Goal: Information Seeking & Learning: Learn about a topic

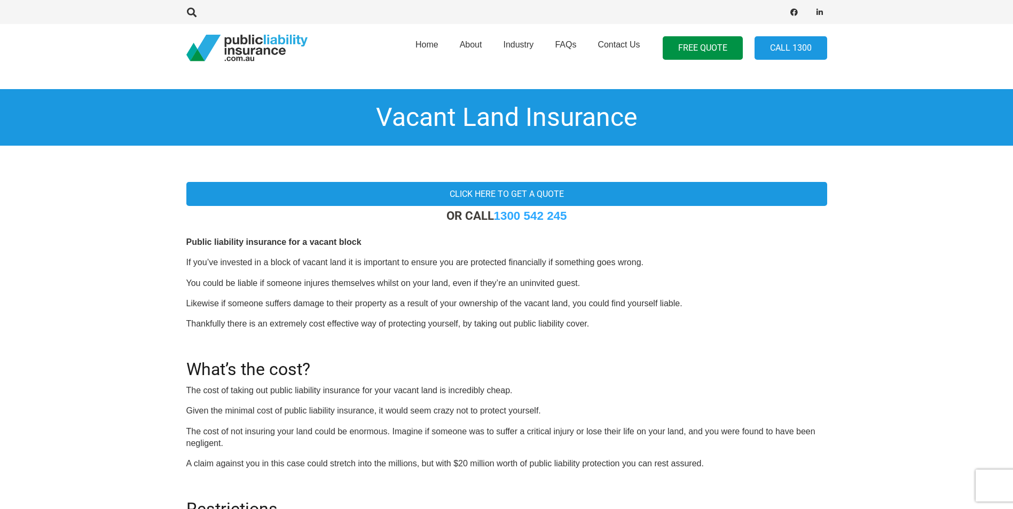
click at [345, 293] on div "OR CALL 1300 542 245 Public liability insurance for a vacant block If you’ve in…" at bounding box center [506, 437] width 641 height 456
click at [612, 321] on p "Thankfully there is an extremely cost effective way of protecting yourself, by …" at bounding box center [506, 324] width 641 height 12
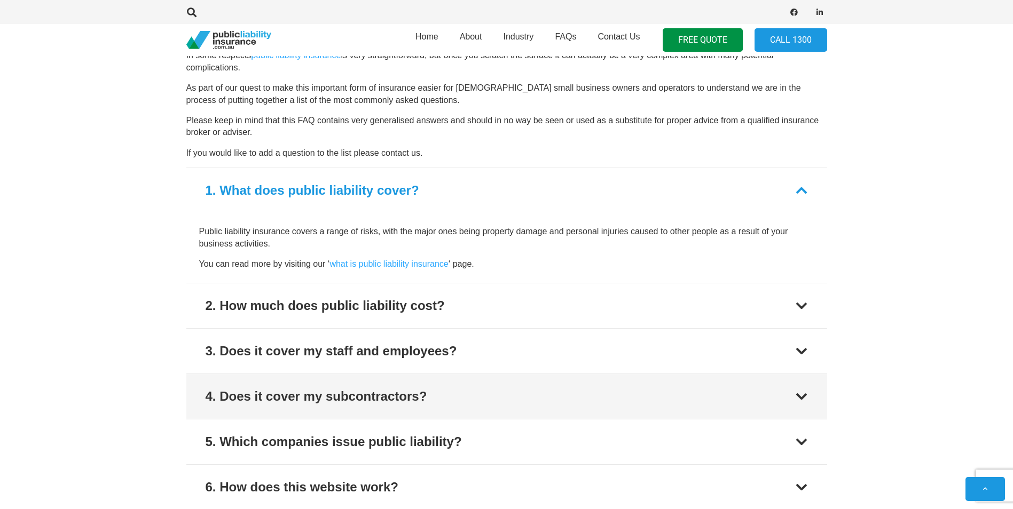
scroll to position [747, 0]
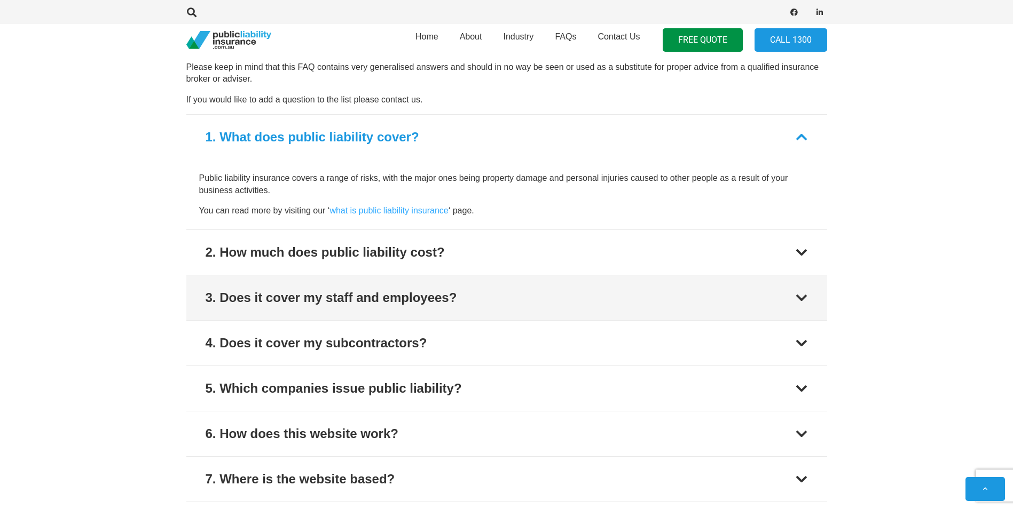
click at [363, 293] on div "3. Does it cover my staff and employees?" at bounding box center [331, 297] width 251 height 19
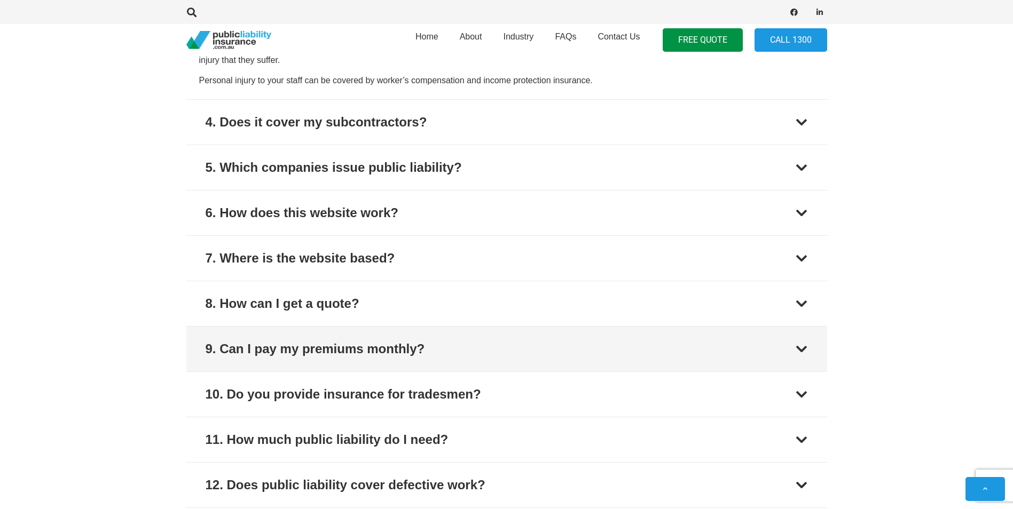
scroll to position [950, 0]
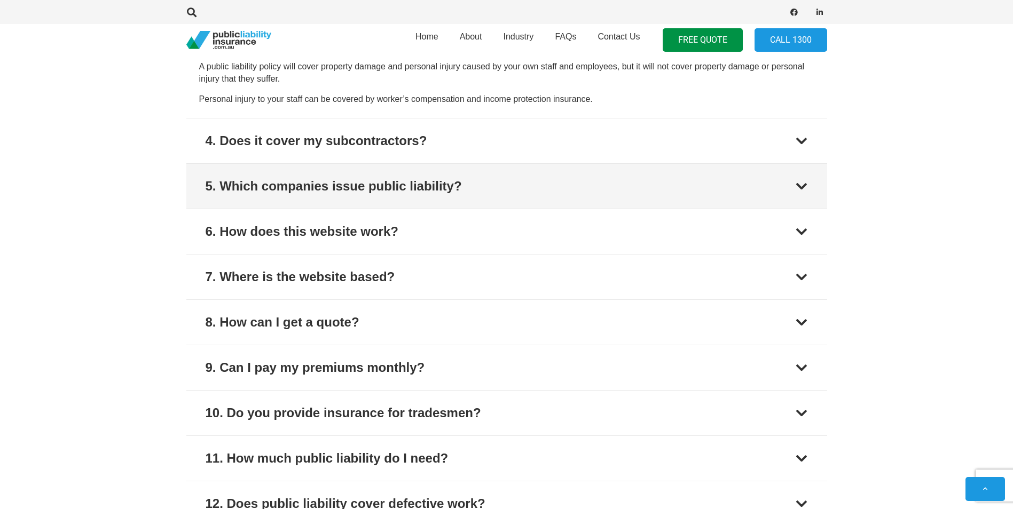
click at [406, 191] on div "5. Which companies issue public liability?" at bounding box center [334, 186] width 256 height 19
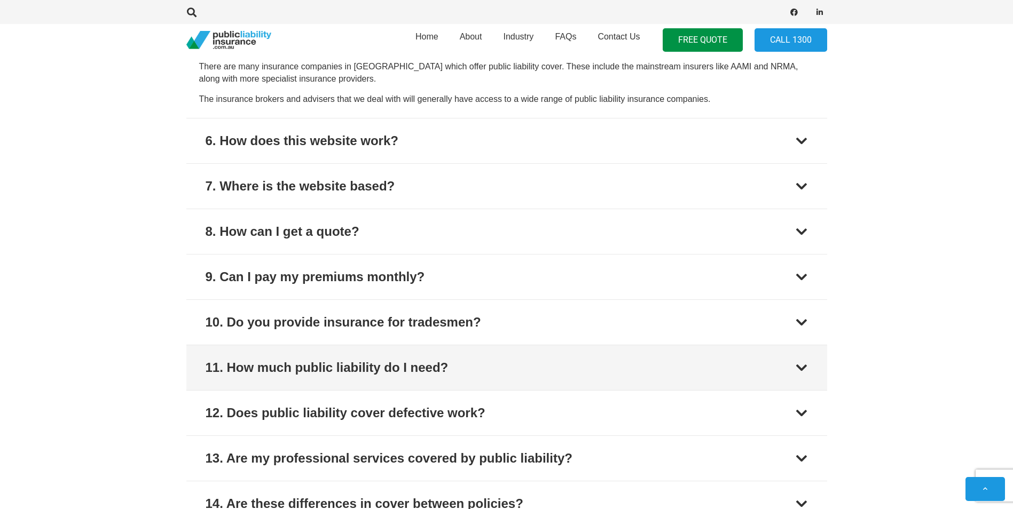
scroll to position [720, 0]
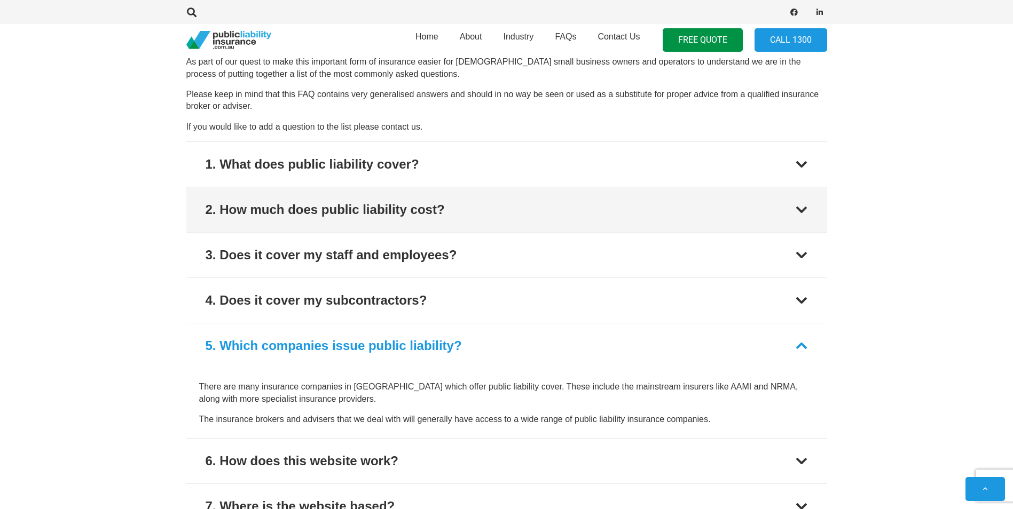
click at [355, 220] on button "2. How much does public liability cost?" at bounding box center [506, 209] width 641 height 45
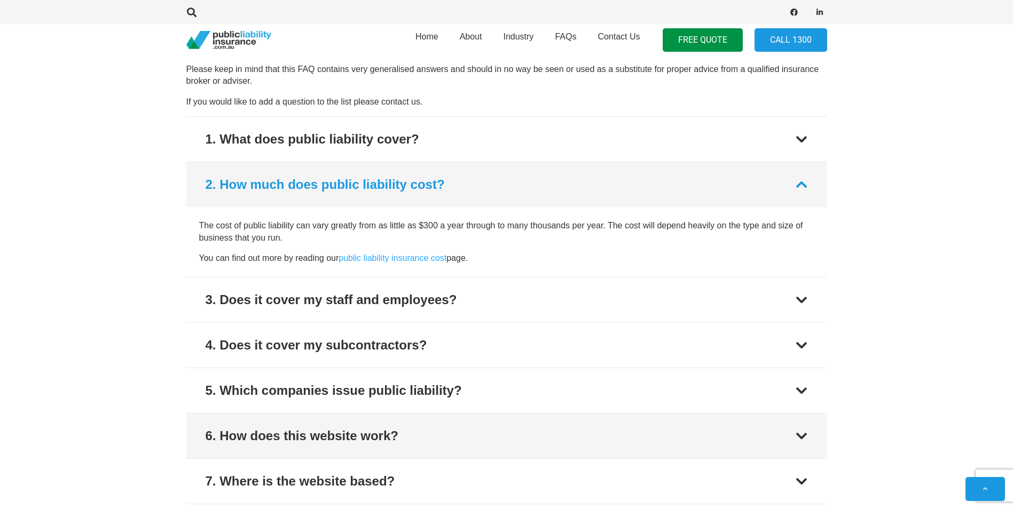
scroll to position [744, 0]
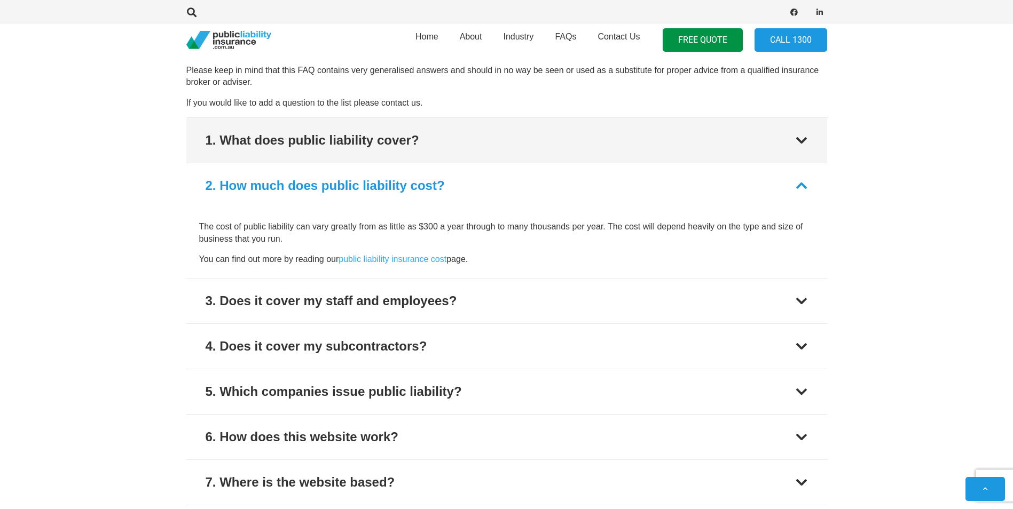
click at [383, 140] on div "1. What does public liability cover?" at bounding box center [313, 140] width 214 height 19
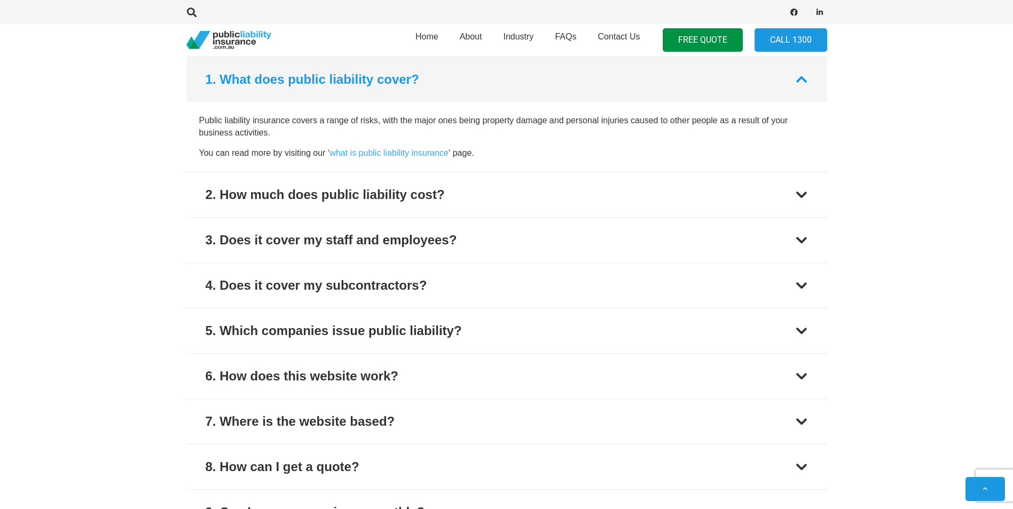
scroll to position [806, 0]
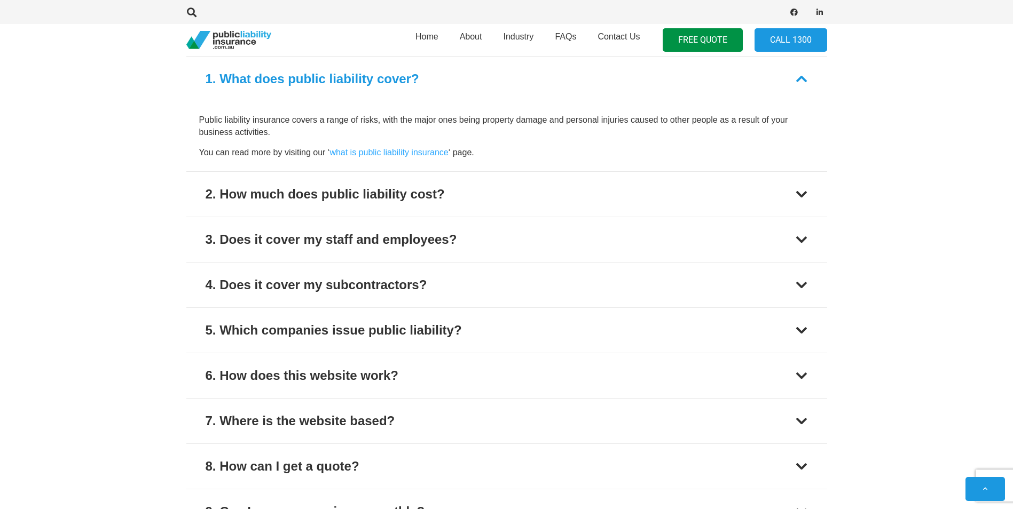
click at [380, 157] on p "You can read more by visiting our ‘ what is public liability insurance ‘ page." at bounding box center [506, 153] width 615 height 12
click at [385, 153] on link "what is public liability insurance" at bounding box center [388, 152] width 119 height 9
